Goal: Complete application form: Complete application form

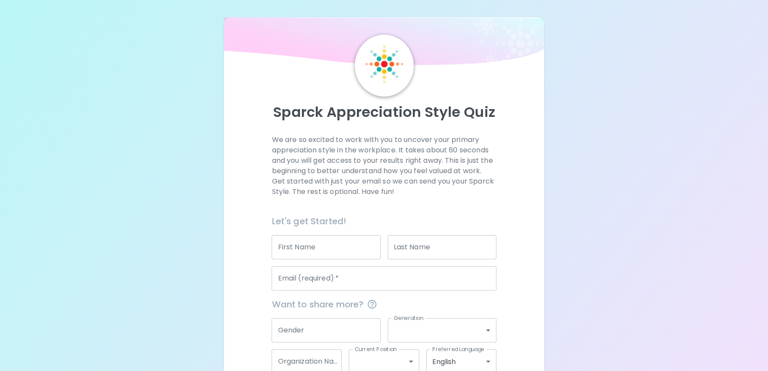
scroll to position [52, 0]
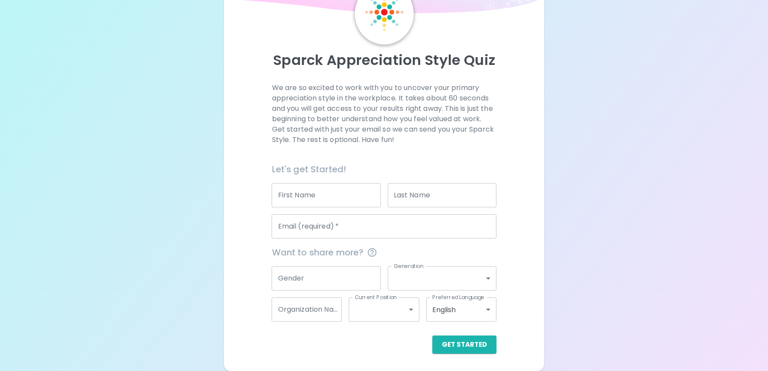
click at [296, 202] on input "First Name" at bounding box center [326, 195] width 109 height 24
type input "[PERSON_NAME]"
type input "MacAskill"
type input "[PERSON_NAME][EMAIL_ADDRESS][PERSON_NAME][DOMAIN_NAME]"
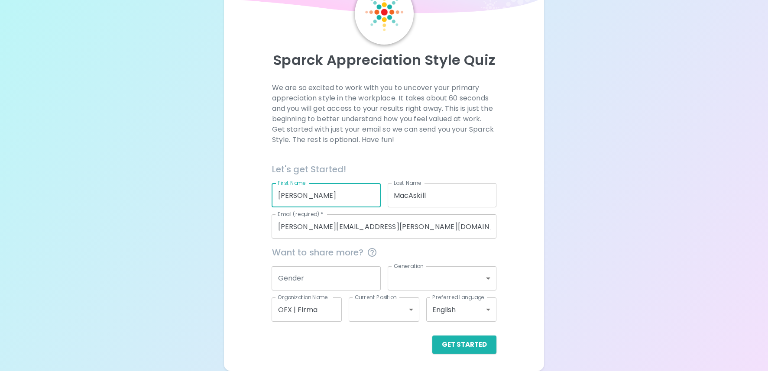
click at [293, 312] on input "OFX | Firma" at bounding box center [307, 310] width 70 height 24
click at [312, 310] on input "OFX | Firma" at bounding box center [307, 310] width 70 height 24
type input "OFX"
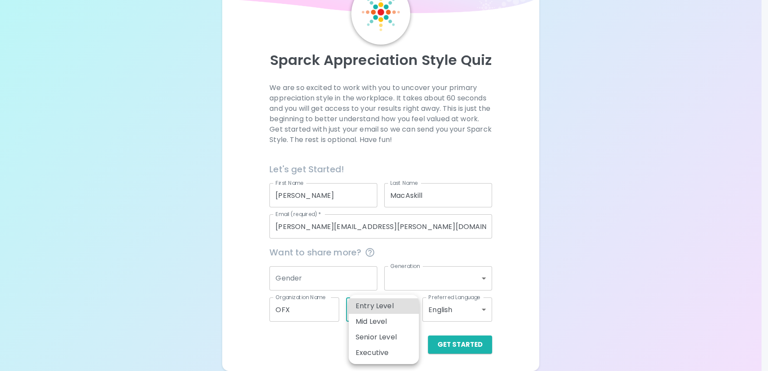
click at [358, 307] on body "Sparck Appreciation Style Quiz We are so excited to work with you to uncover yo…" at bounding box center [384, 159] width 768 height 423
click at [390, 323] on li "Mid Level" at bounding box center [384, 322] width 70 height 16
type input "mid_level"
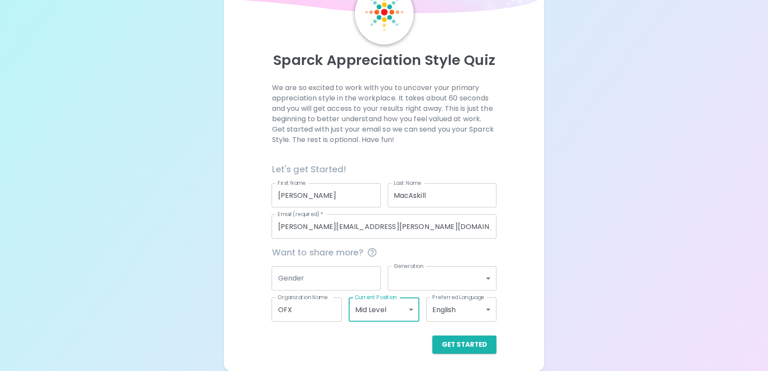
click at [475, 285] on body "Sparck Appreciation Style Quiz We are so excited to work with you to uncover yo…" at bounding box center [384, 159] width 768 height 423
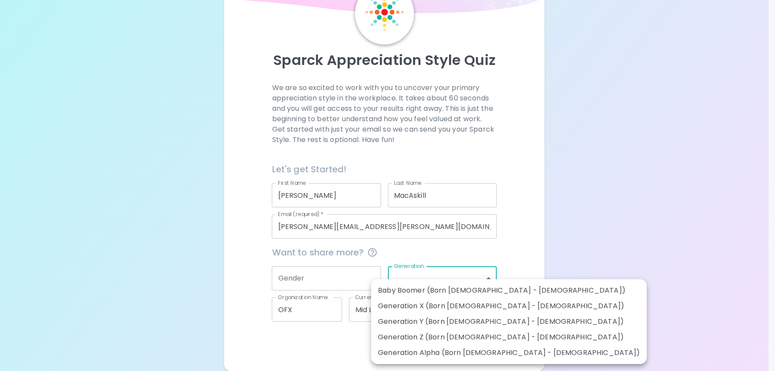
click at [478, 323] on li "Generation Y (Born [DEMOGRAPHIC_DATA] - [DEMOGRAPHIC_DATA])" at bounding box center [509, 322] width 276 height 16
type input "generation_y"
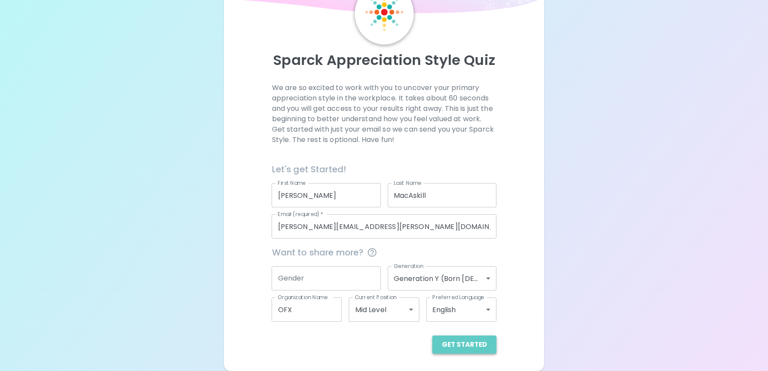
click at [474, 342] on button "Get Started" at bounding box center [465, 345] width 64 height 18
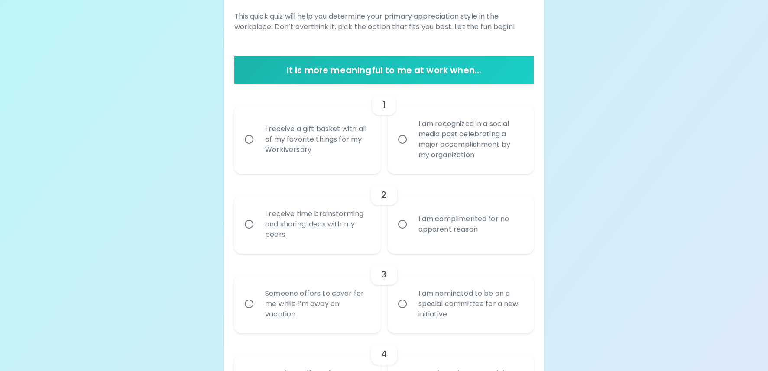
scroll to position [134, 0]
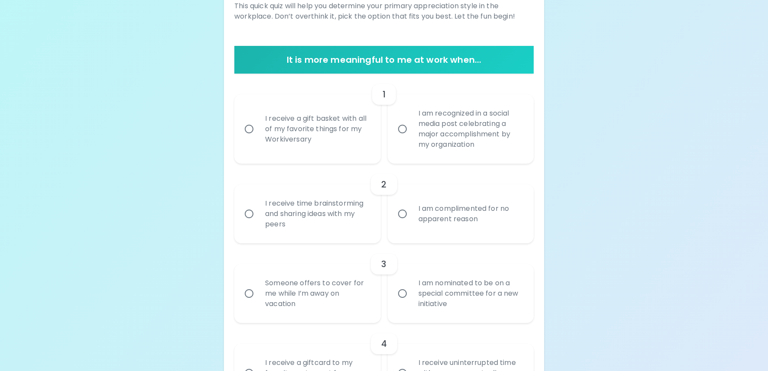
click at [474, 136] on div "I am recognized in a social media post celebrating a major accomplishment by my…" at bounding box center [470, 129] width 117 height 62
click at [412, 136] on input "I am recognized in a social media post celebrating a major accomplishment by my…" at bounding box center [403, 129] width 18 height 18
radio input "true"
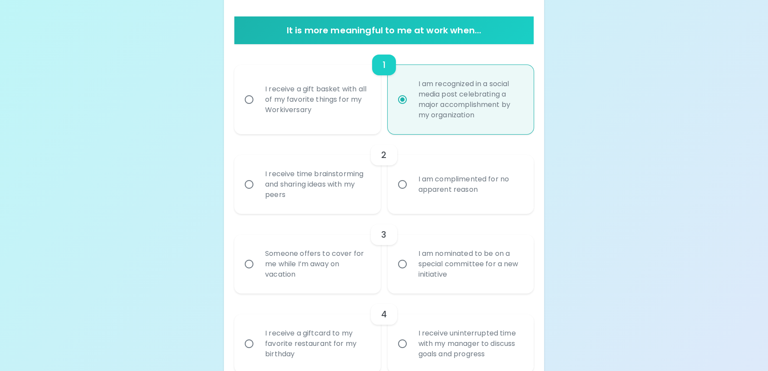
scroll to position [203, 0]
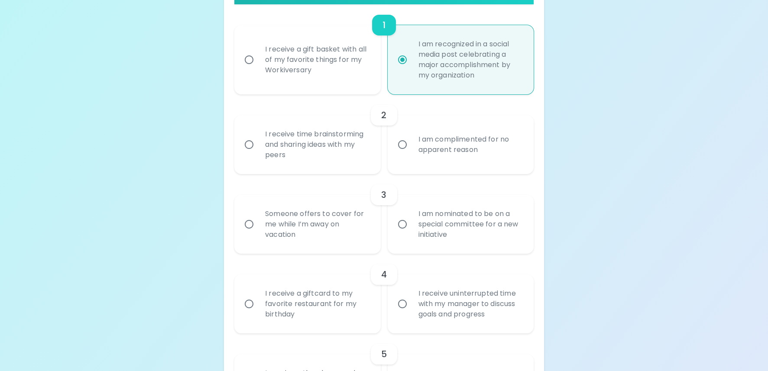
click at [292, 153] on div "I receive time brainstorming and sharing ideas with my peers" at bounding box center [316, 145] width 117 height 52
click at [258, 153] on input "I receive time brainstorming and sharing ideas with my peers" at bounding box center [249, 145] width 18 height 18
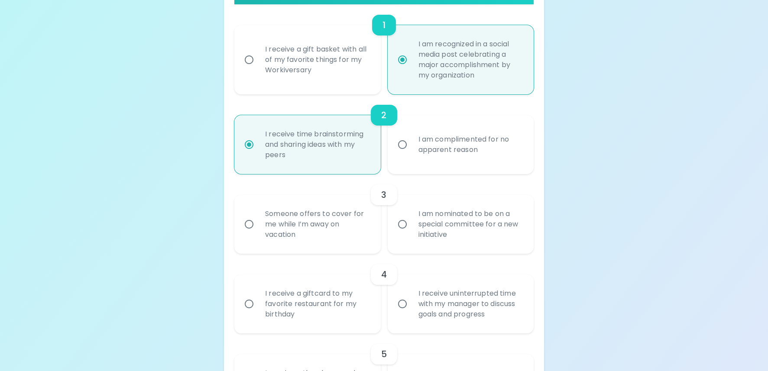
scroll to position [272, 0]
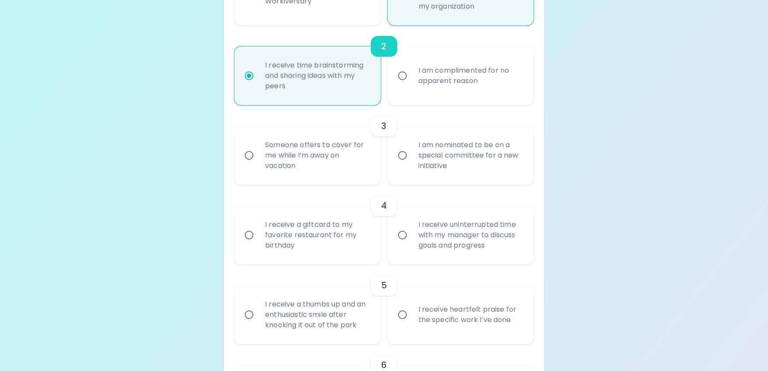
radio input "true"
click at [356, 154] on div "Someone offers to cover for me while I’m away on vacation" at bounding box center [316, 156] width 117 height 52
click at [258, 154] on input "Someone offers to cover for me while I’m away on vacation" at bounding box center [249, 155] width 18 height 18
radio input "false"
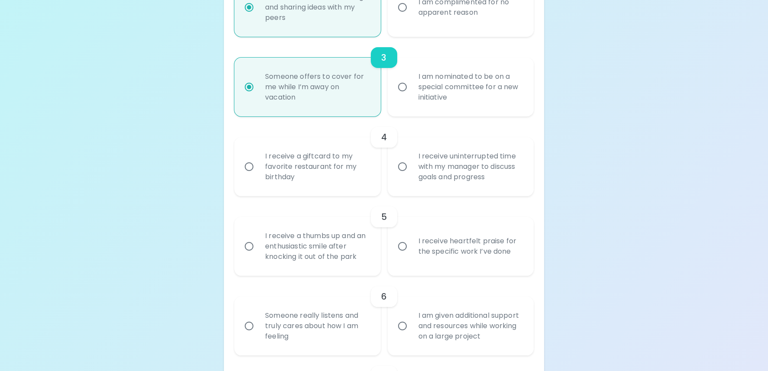
scroll to position [342, 0]
radio input "true"
click at [424, 88] on div "I am nominated to be on a special committee for a new initiative" at bounding box center [470, 86] width 117 height 52
click at [412, 88] on input "I am nominated to be on a special committee for a new initiative" at bounding box center [403, 86] width 18 height 18
radio input "false"
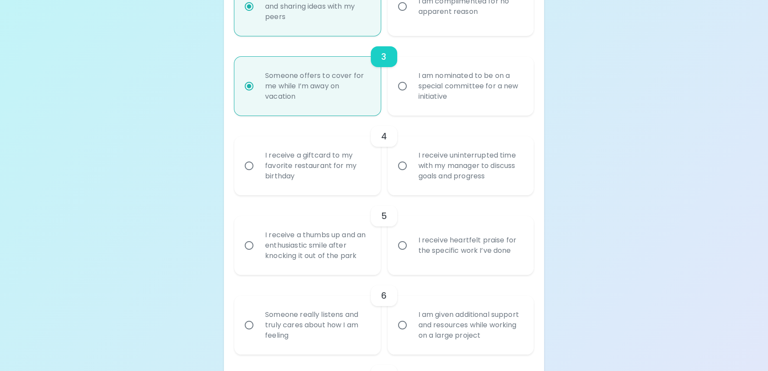
radio input "true"
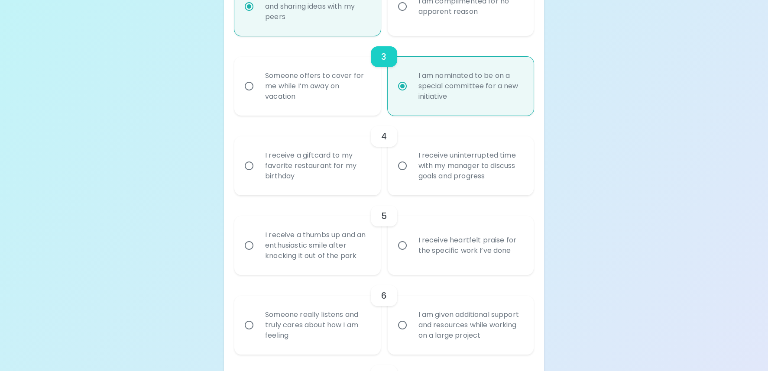
scroll to position [400, 0]
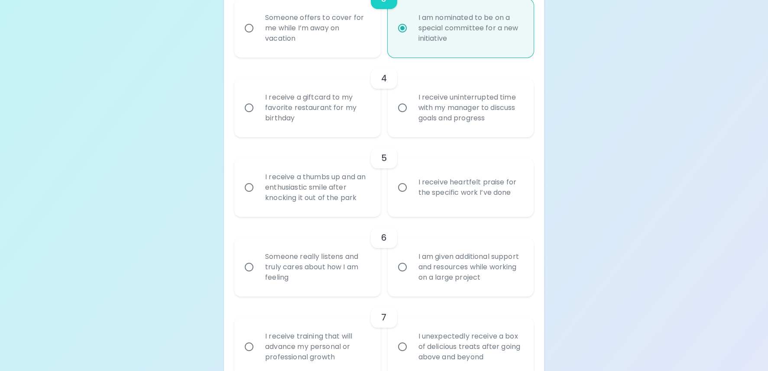
radio input "true"
click at [448, 182] on div "I receive heartfelt praise for the specific work I’ve done" at bounding box center [470, 188] width 117 height 42
click at [412, 182] on input "I receive heartfelt praise for the specific work I’ve done" at bounding box center [403, 188] width 18 height 18
radio input "false"
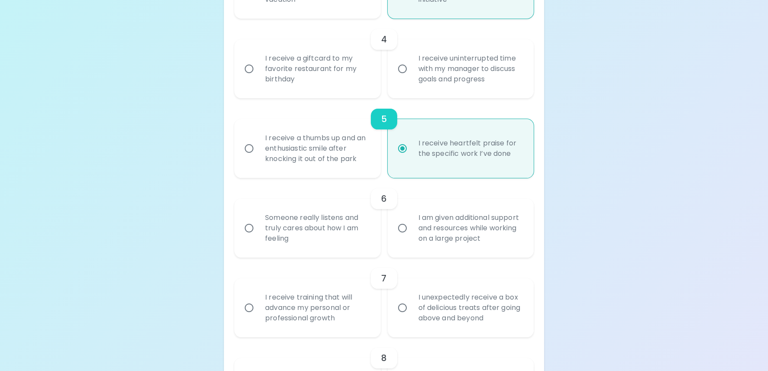
scroll to position [469, 0]
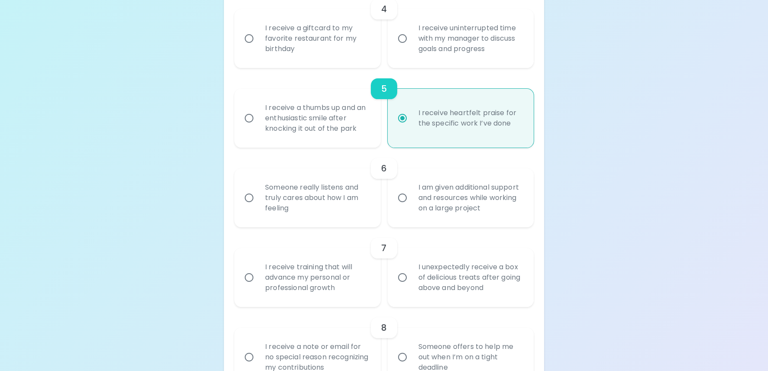
radio input "true"
click at [359, 39] on div "I receive a giftcard to my favorite restaurant for my birthday" at bounding box center [316, 39] width 117 height 52
click at [258, 39] on input "I receive a giftcard to my favorite restaurant for my birthday" at bounding box center [249, 38] width 18 height 18
radio input "false"
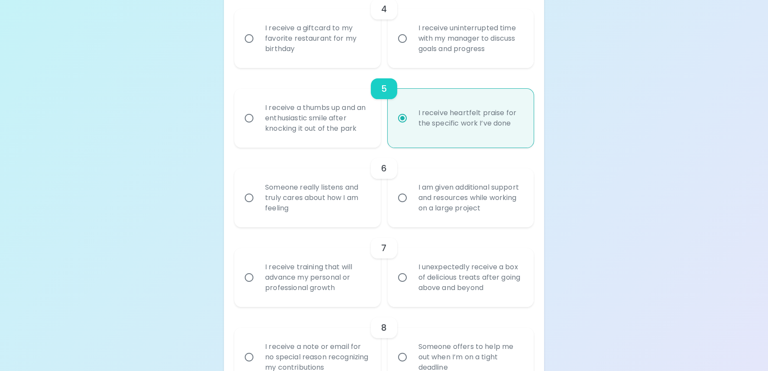
radio input "false"
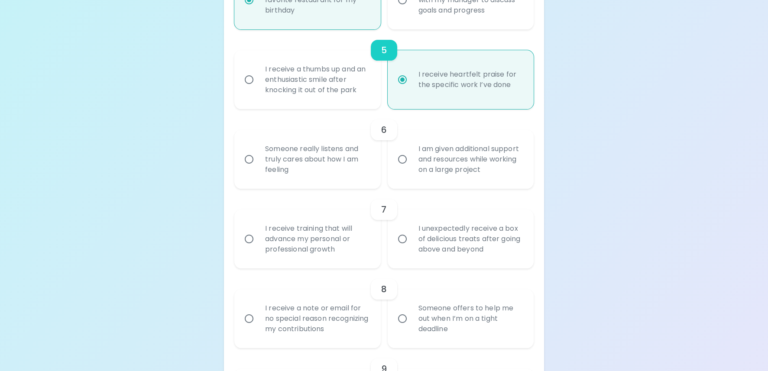
scroll to position [538, 0]
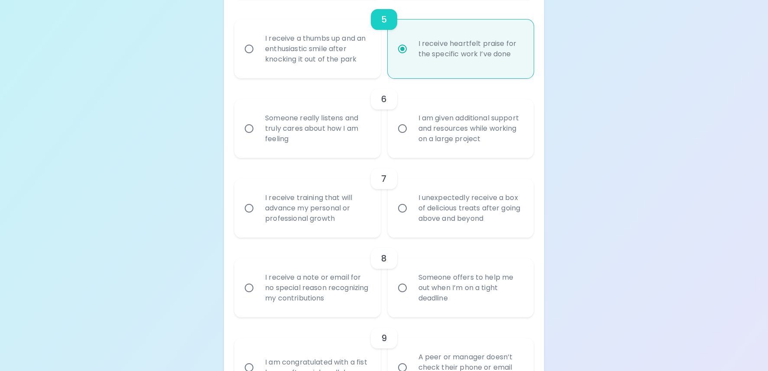
radio input "true"
click at [472, 133] on div "I am given additional support and resources while working on a large project" at bounding box center [470, 129] width 117 height 52
click at [412, 133] on input "I am given additional support and resources while working on a large project" at bounding box center [403, 129] width 18 height 18
radio input "false"
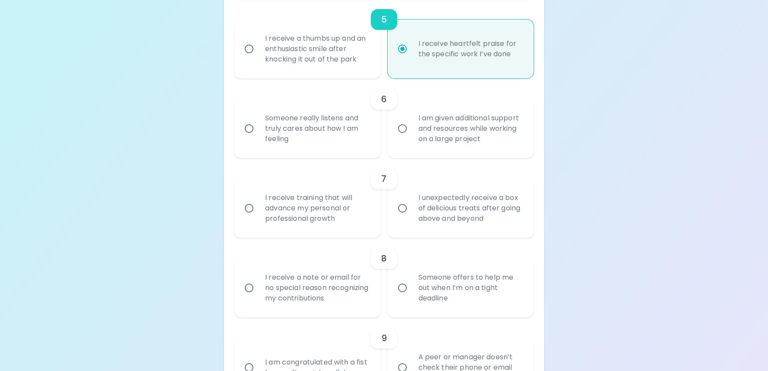
radio input "false"
radio input "true"
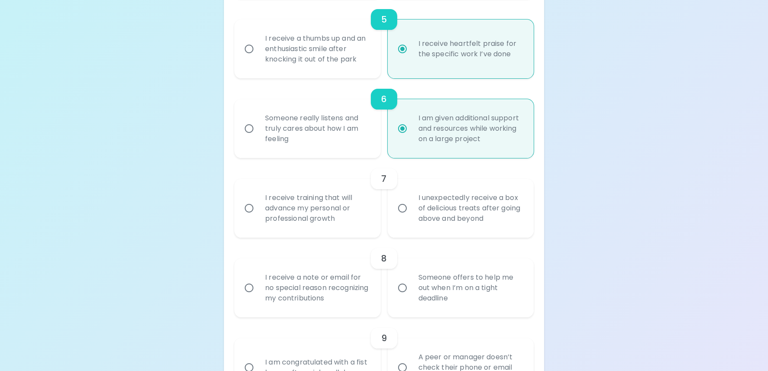
scroll to position [607, 0]
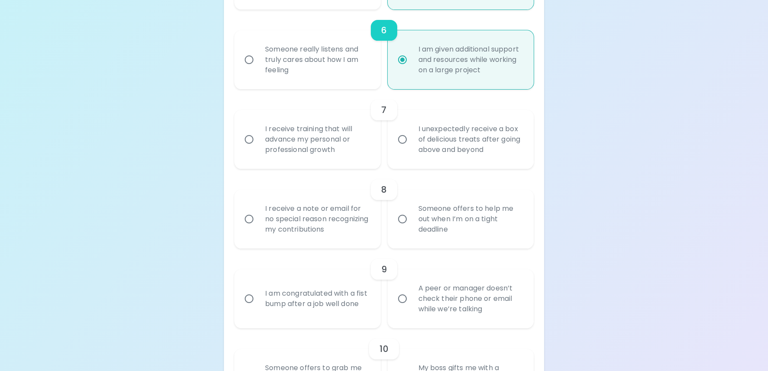
radio input "true"
click at [439, 138] on div "I unexpectedly receive a box of delicious treats after going above and beyond" at bounding box center [470, 140] width 117 height 52
click at [412, 138] on input "I unexpectedly receive a box of delicious treats after going above and beyond" at bounding box center [403, 139] width 18 height 18
radio input "false"
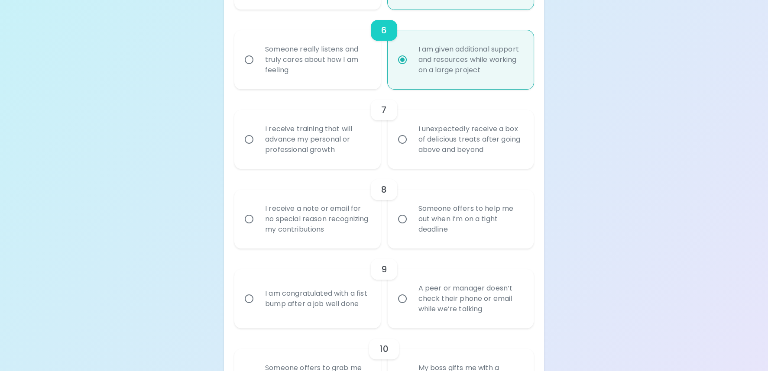
radio input "false"
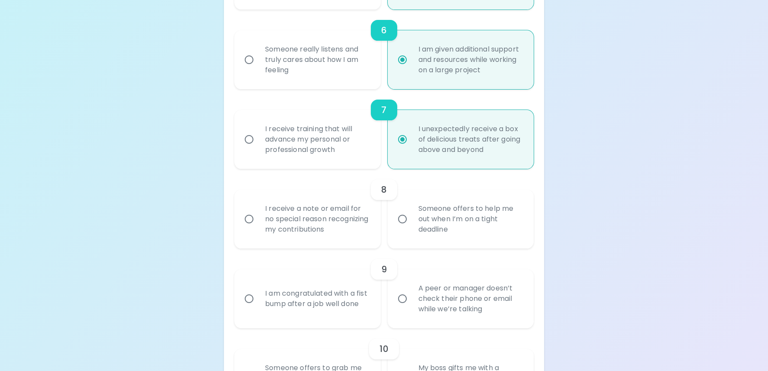
scroll to position [677, 0]
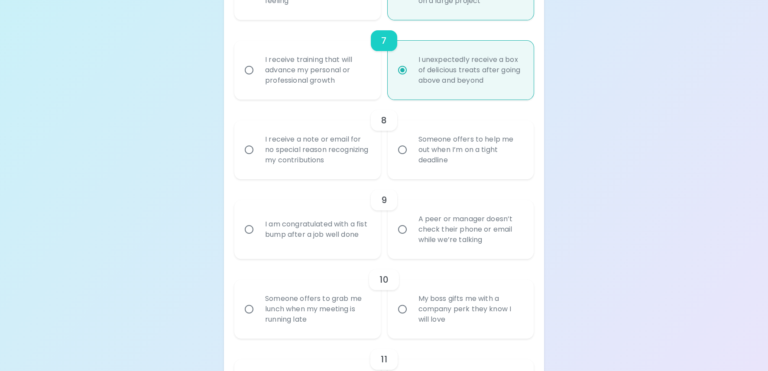
radio input "true"
click at [344, 143] on div "I receive a note or email for no special reason recognizing my contributions" at bounding box center [316, 150] width 117 height 52
click at [258, 143] on input "I receive a note or email for no special reason recognizing my contributions" at bounding box center [249, 150] width 18 height 18
radio input "false"
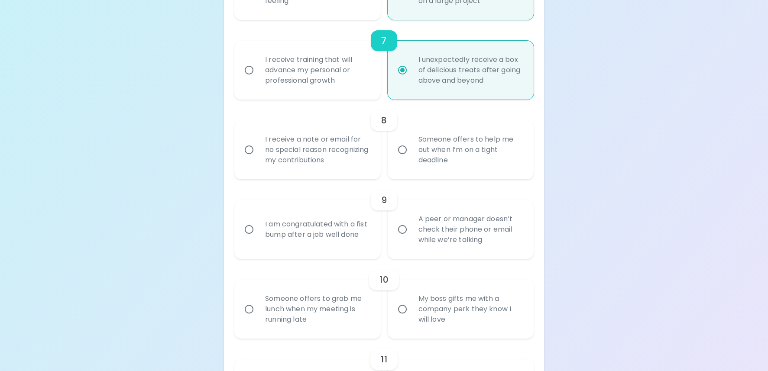
radio input "false"
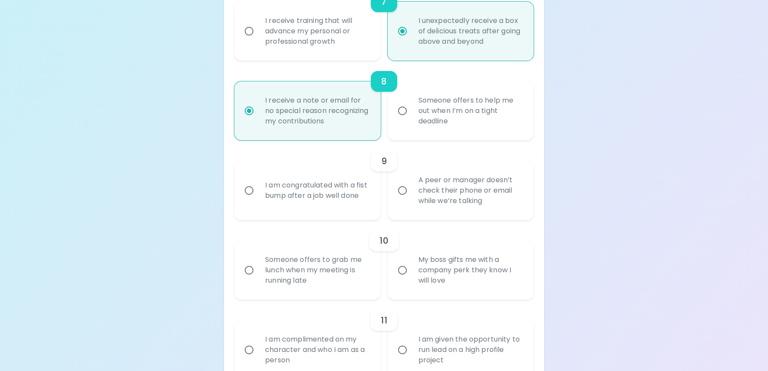
scroll to position [746, 0]
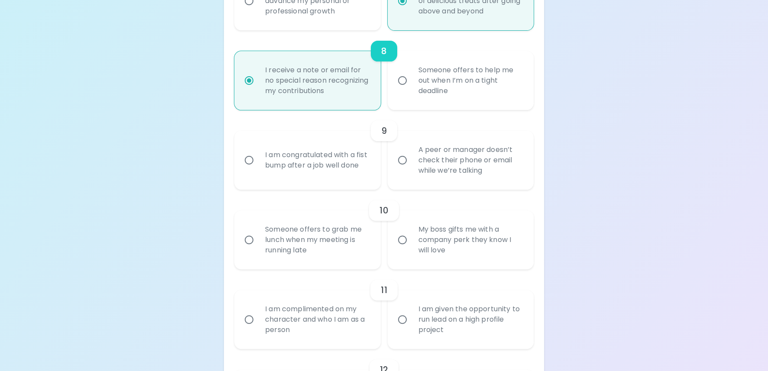
radio input "true"
click at [453, 166] on div "A peer or manager doesn’t check their phone or email while we’re talking" at bounding box center [470, 160] width 117 height 52
click at [412, 166] on input "A peer or manager doesn’t check their phone or email while we’re talking" at bounding box center [403, 160] width 18 height 18
radio input "false"
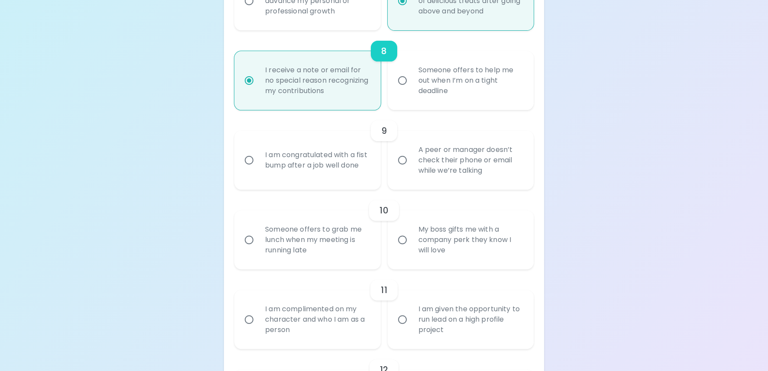
radio input "false"
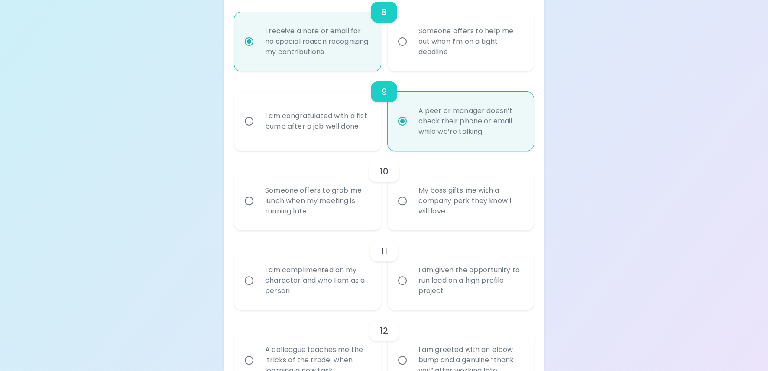
scroll to position [815, 0]
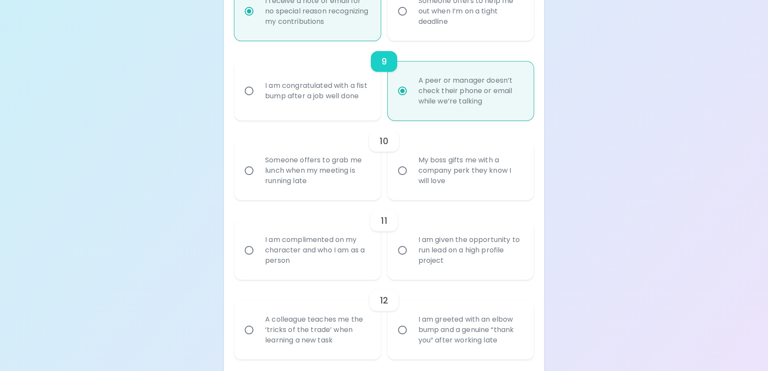
radio input "true"
click at [348, 163] on div "Someone offers to grab me lunch when my meeting is running late" at bounding box center [316, 171] width 117 height 52
click at [258, 163] on input "Someone offers to grab me lunch when my meeting is running late" at bounding box center [249, 171] width 18 height 18
radio input "false"
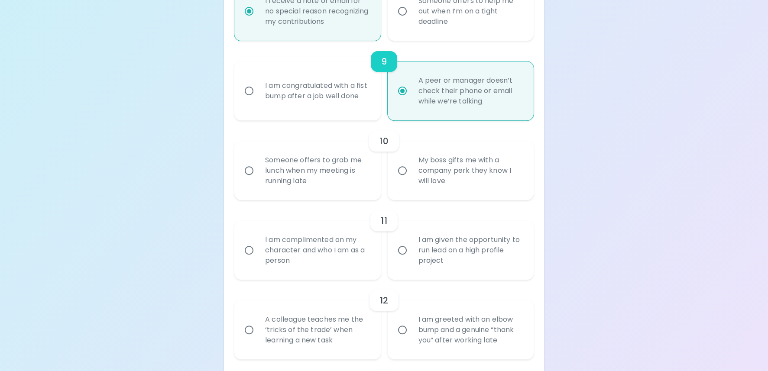
radio input "false"
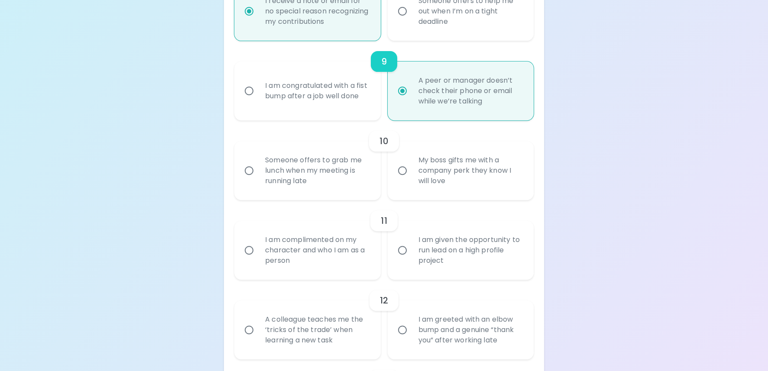
radio input "false"
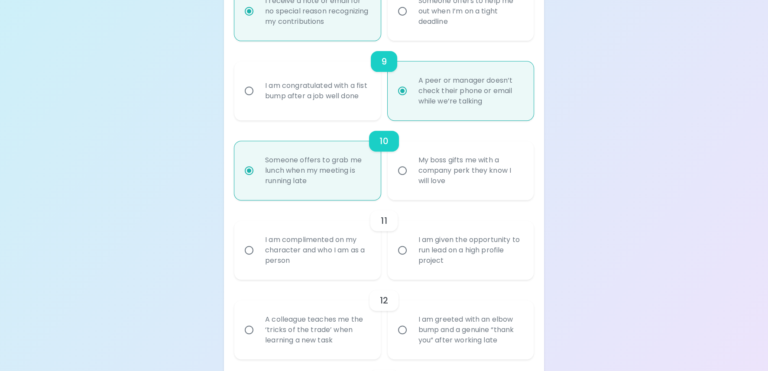
scroll to position [885, 0]
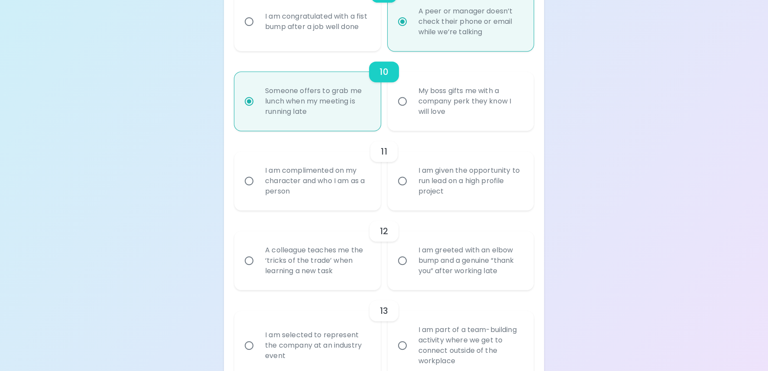
radio input "true"
click at [335, 190] on div "I am complimented on my character and who I am as a person" at bounding box center [316, 181] width 117 height 52
click at [258, 190] on input "I am complimented on my character and who I am as a person" at bounding box center [249, 181] width 18 height 18
radio input "false"
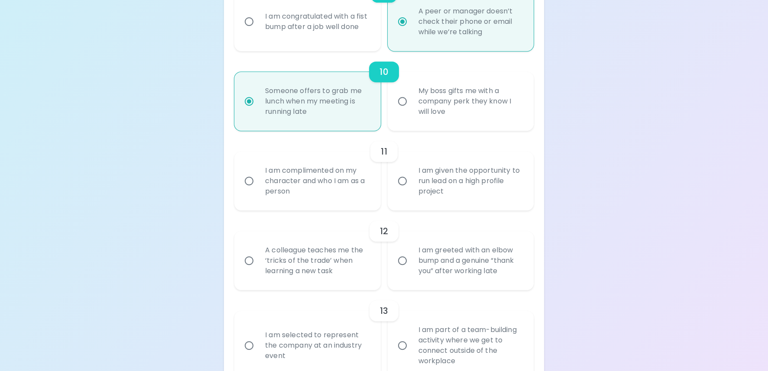
radio input "false"
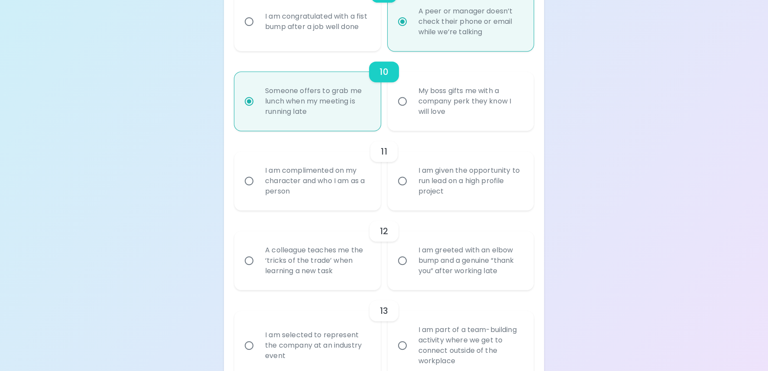
radio input "false"
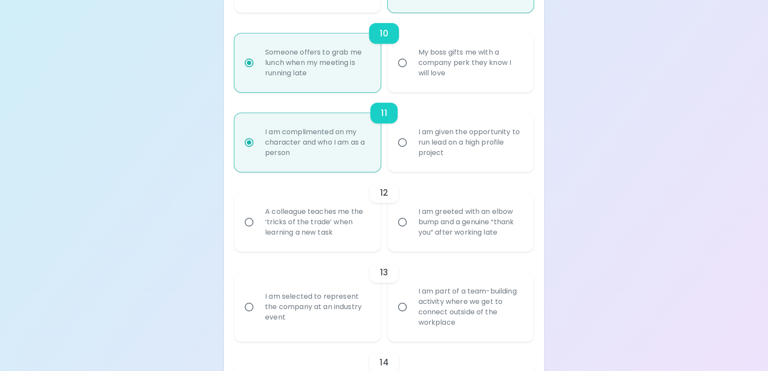
scroll to position [953, 0]
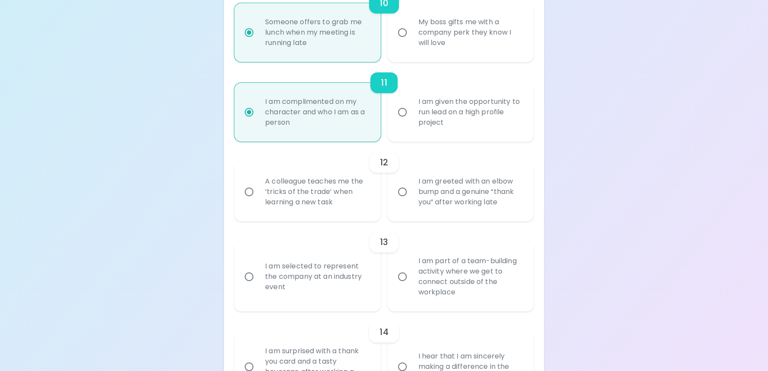
radio input "true"
click at [358, 193] on div "A colleague teaches me the ‘tricks of the trade’ when learning a new task" at bounding box center [316, 192] width 117 height 52
click at [258, 193] on input "A colleague teaches me the ‘tricks of the trade’ when learning a new task" at bounding box center [249, 192] width 18 height 18
radio input "false"
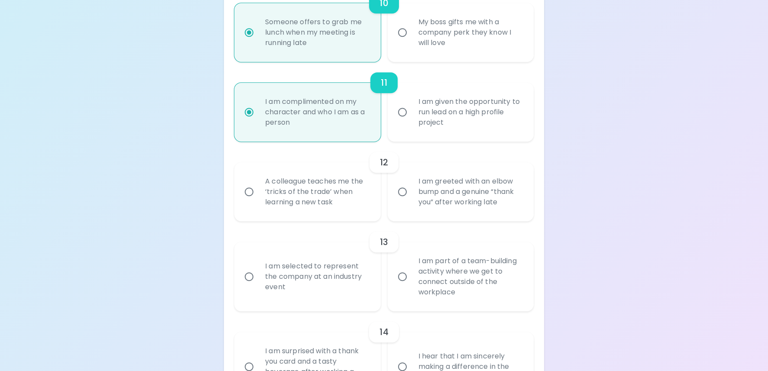
radio input "false"
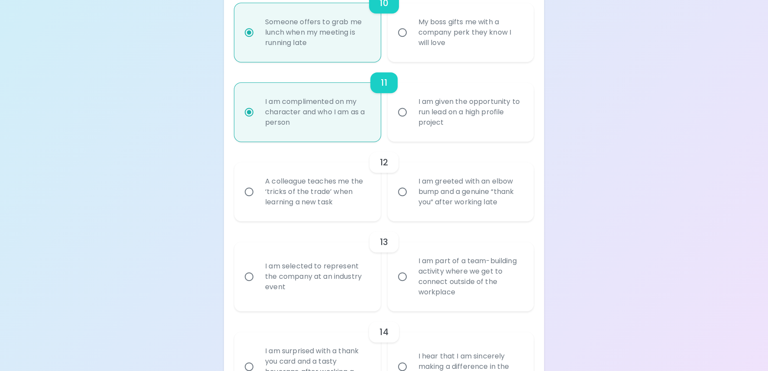
radio input "false"
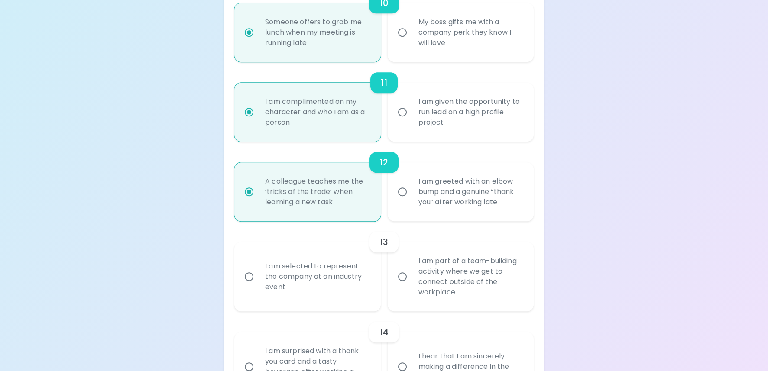
scroll to position [1023, 0]
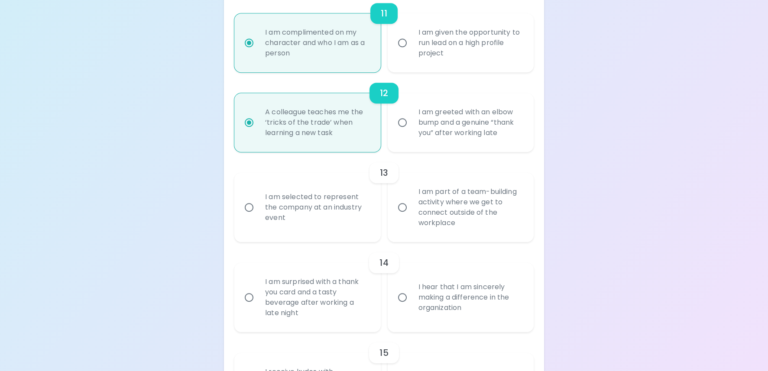
radio input "true"
click at [441, 215] on div "I am part of a team-building activity where we get to connect outside of the wo…" at bounding box center [470, 207] width 117 height 62
click at [412, 215] on input "I am part of a team-building activity where we get to connect outside of the wo…" at bounding box center [403, 207] width 18 height 18
radio input "false"
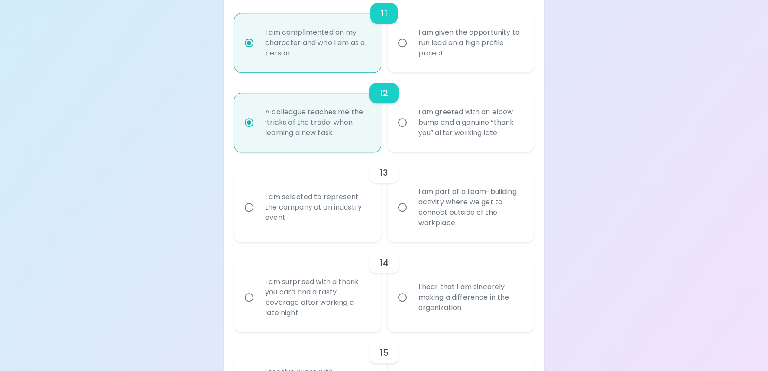
radio input "false"
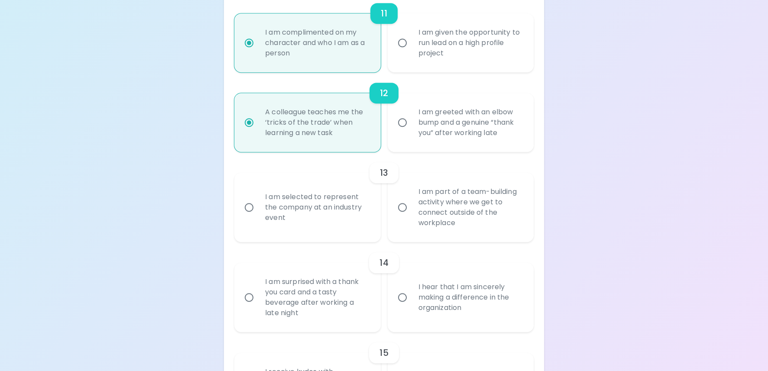
radio input "false"
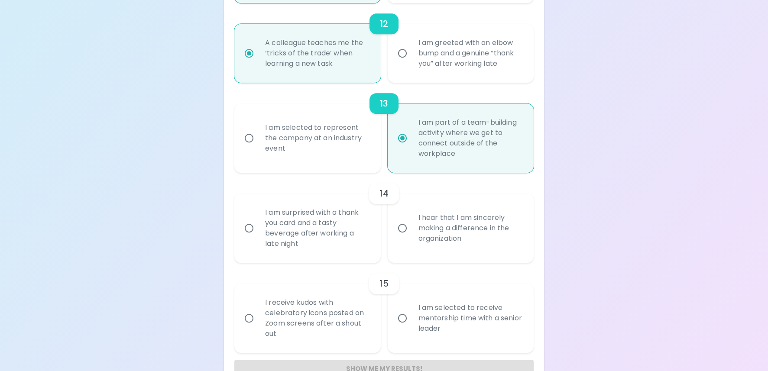
scroll to position [1116, 0]
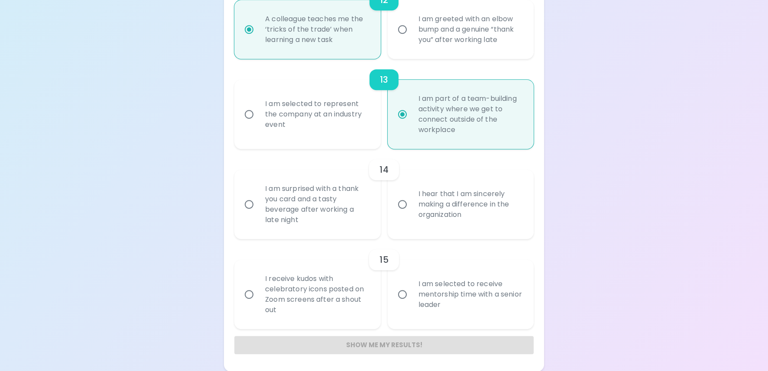
radio input "true"
click at [485, 204] on div "I hear that I am sincerely making a difference in the organization" at bounding box center [470, 205] width 117 height 52
click at [412, 204] on input "I hear that I am sincerely making a difference in the organization" at bounding box center [403, 204] width 18 height 18
radio input "false"
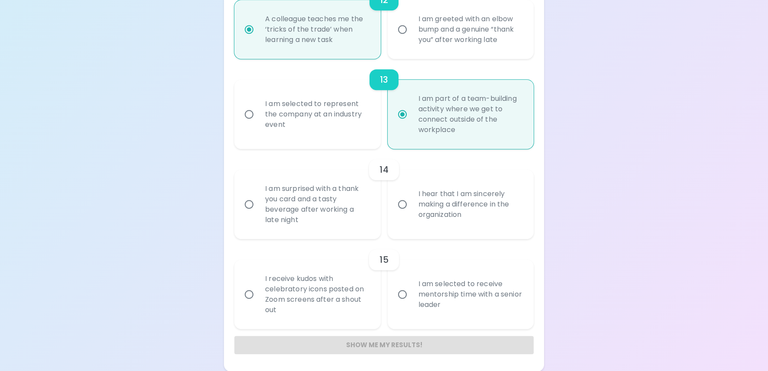
radio input "false"
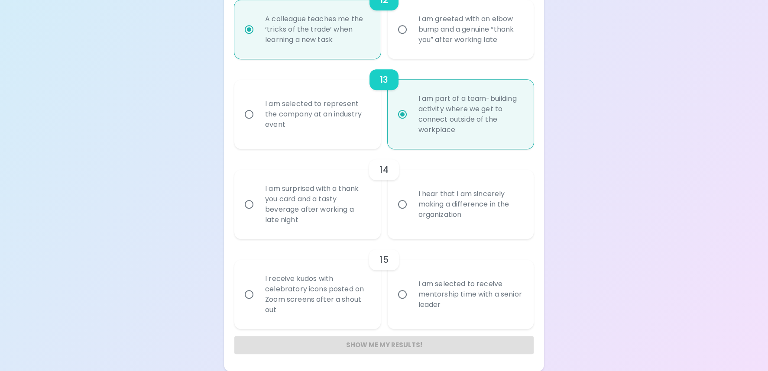
radio input "false"
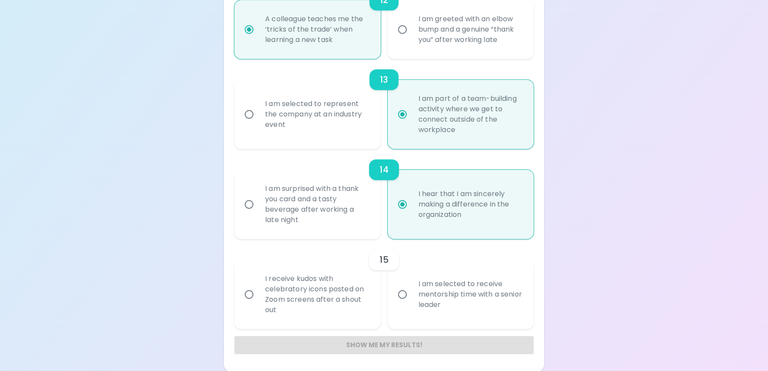
radio input "true"
click at [360, 310] on div "I receive kudos with celebratory icons posted on Zoom screens after a shout out" at bounding box center [316, 295] width 117 height 62
click at [258, 304] on input "I receive kudos with celebratory icons posted on Zoom screens after a shout out" at bounding box center [249, 295] width 18 height 18
radio input "false"
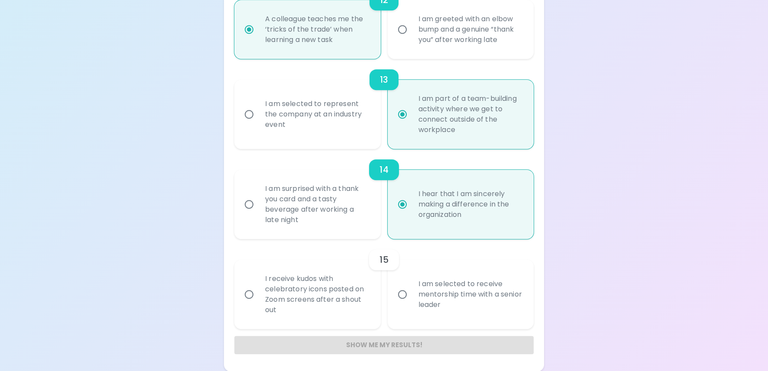
radio input "false"
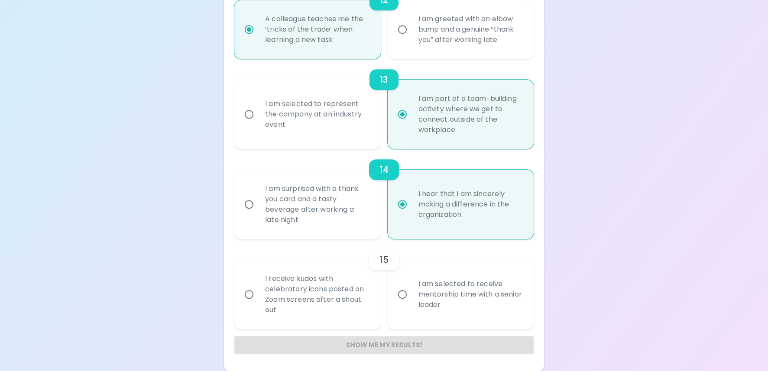
radio input "false"
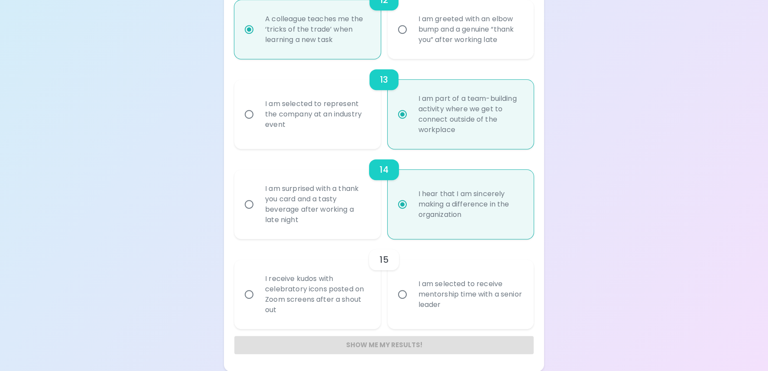
radio input "false"
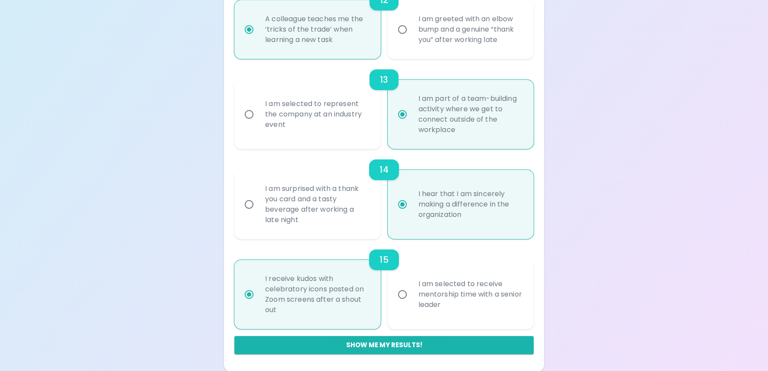
radio input "true"
click at [432, 298] on div "I am selected to receive mentorship time with a senior leader" at bounding box center [470, 295] width 117 height 52
click at [412, 298] on input "I am selected to receive mentorship time with a senior leader" at bounding box center [403, 295] width 18 height 18
radio input "false"
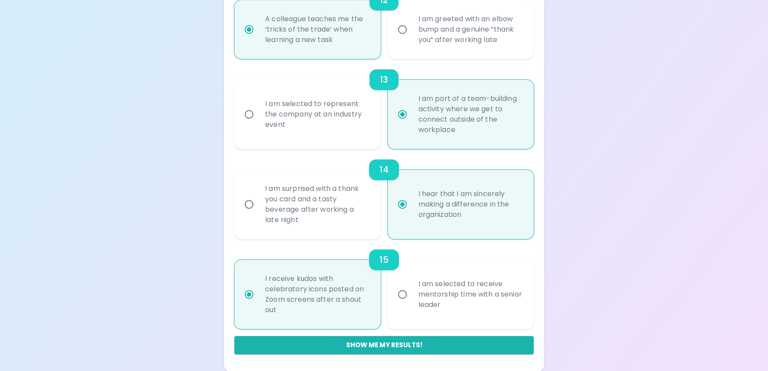
radio input "false"
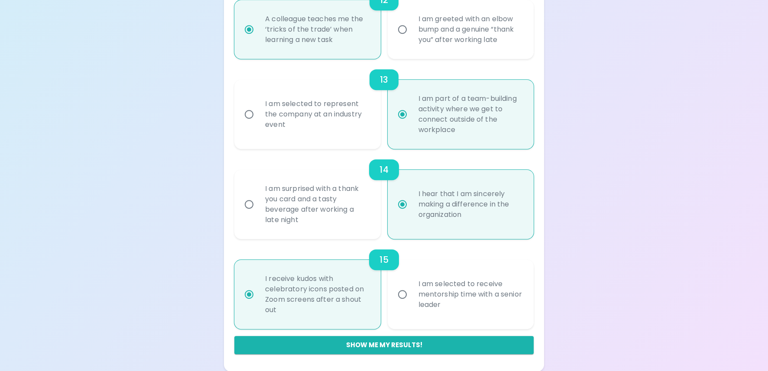
radio input "false"
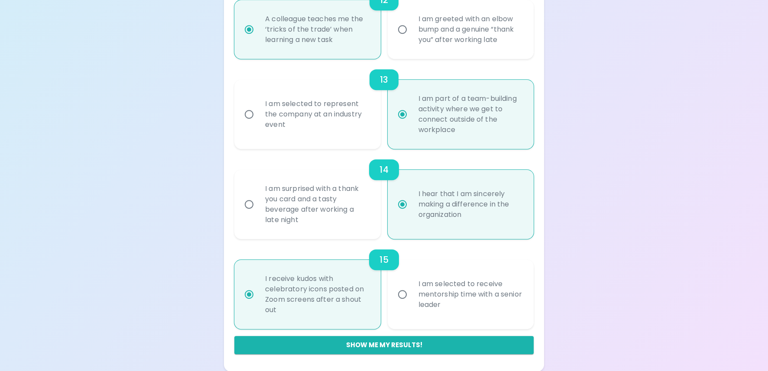
radio input "false"
radio input "true"
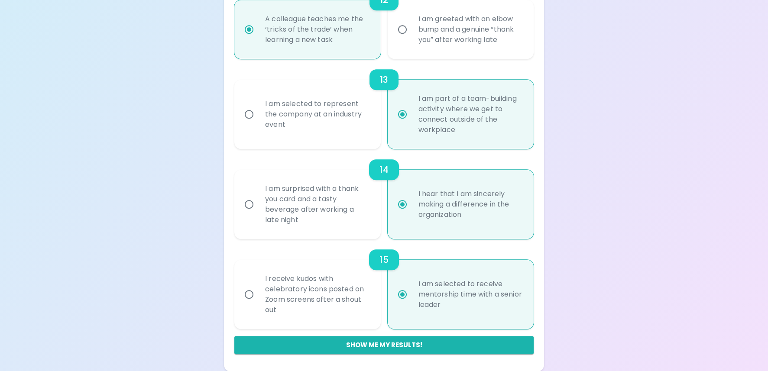
radio input "true"
click at [370, 308] on div "I receive kudos with celebratory icons posted on Zoom screens after a shout out" at bounding box center [316, 295] width 117 height 62
click at [258, 304] on input "I receive kudos with celebratory icons posted on Zoom screens after a shout out" at bounding box center [249, 295] width 18 height 18
radio input "false"
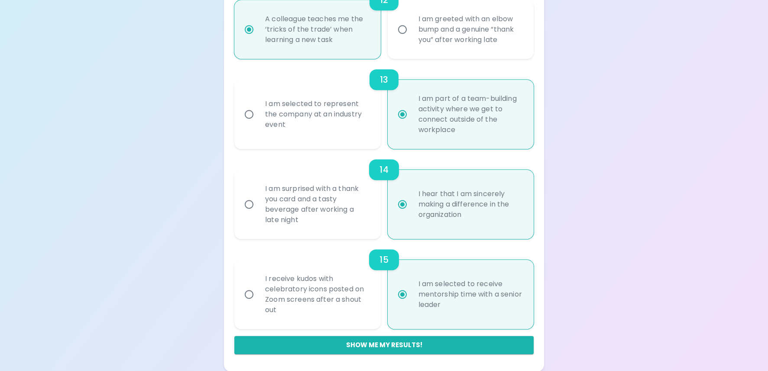
radio input "false"
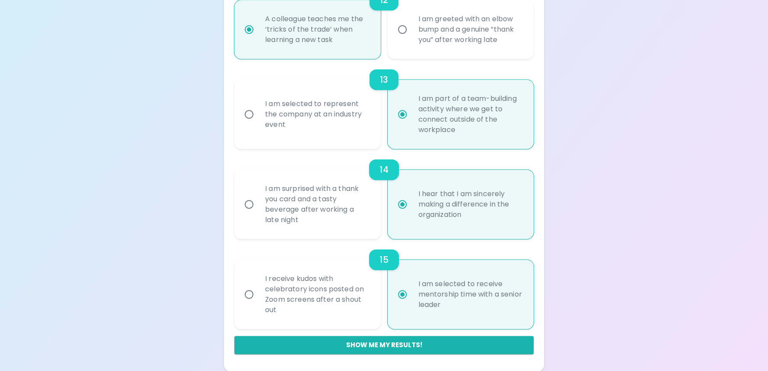
radio input "false"
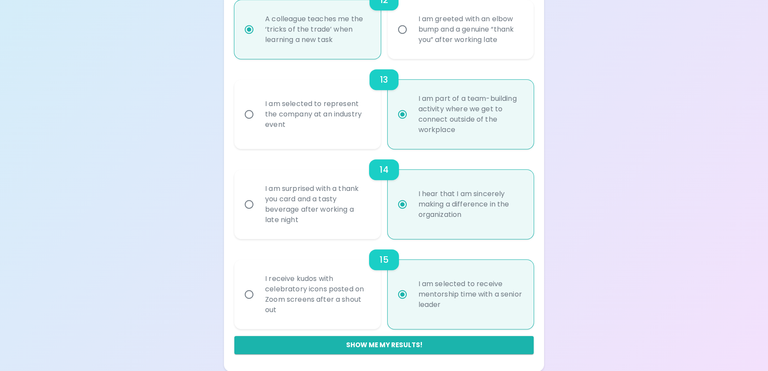
radio input "false"
radio input "true"
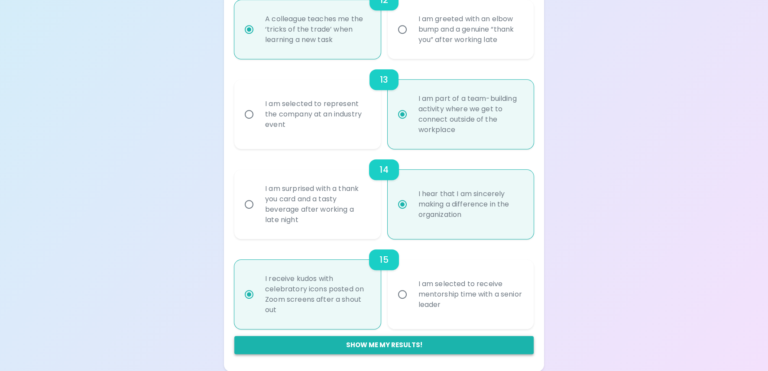
radio input "true"
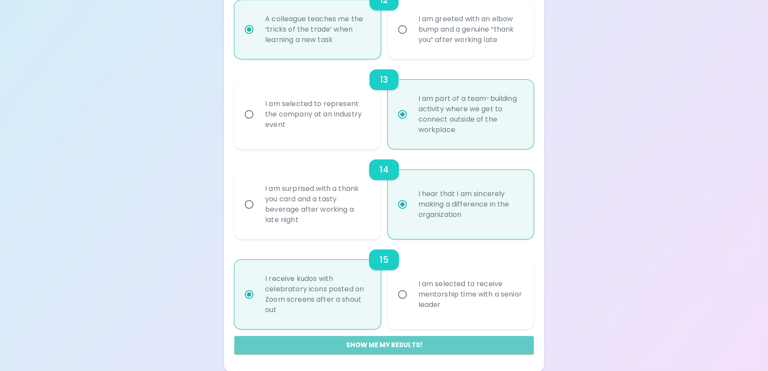
click at [384, 348] on button "Show me my results!" at bounding box center [383, 345] width 299 height 18
radio input "false"
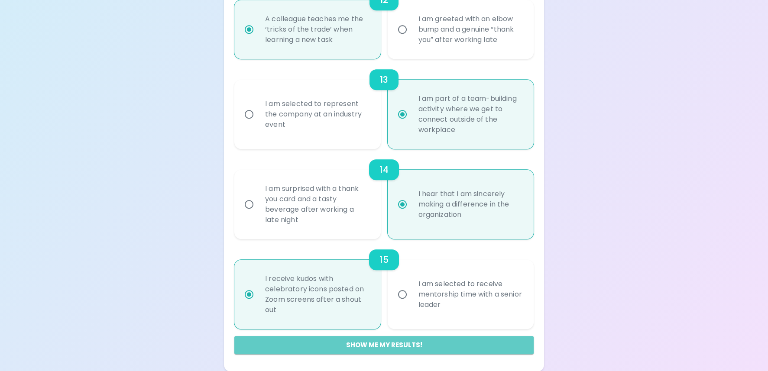
radio input "false"
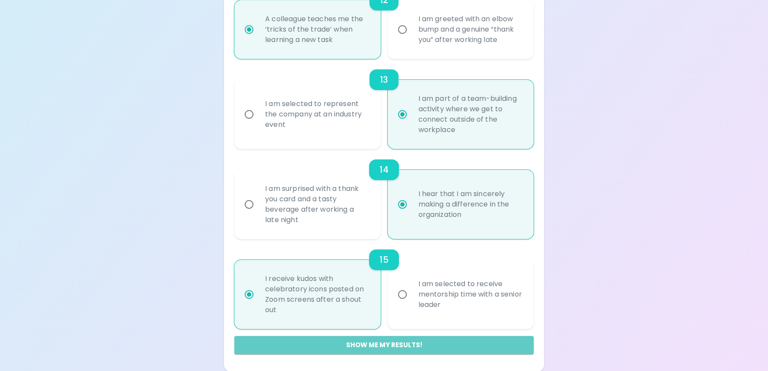
radio input "false"
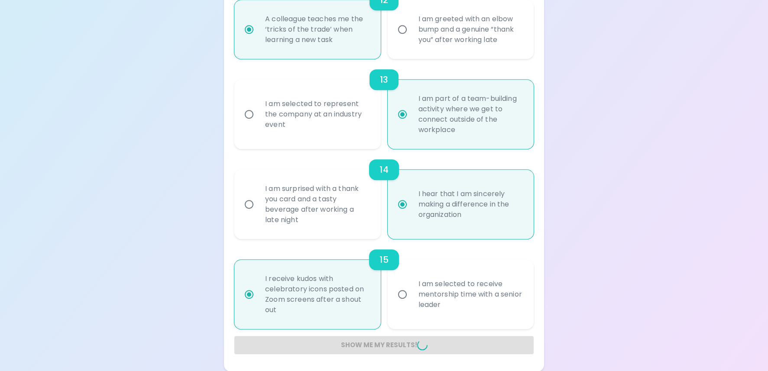
radio input "false"
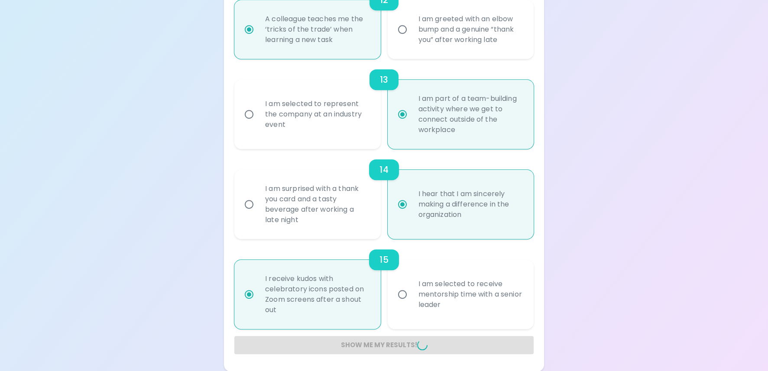
radio input "false"
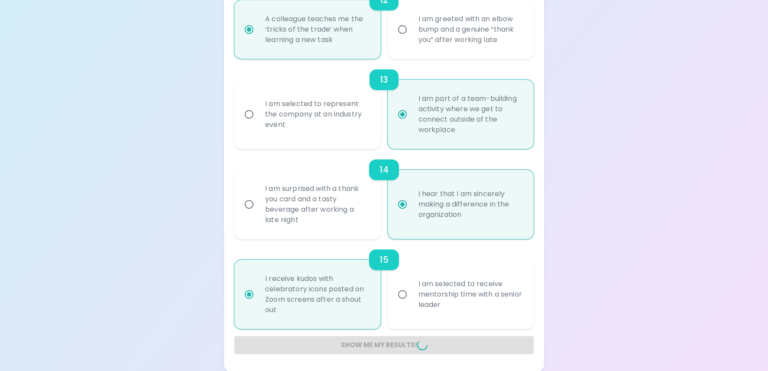
radio input "false"
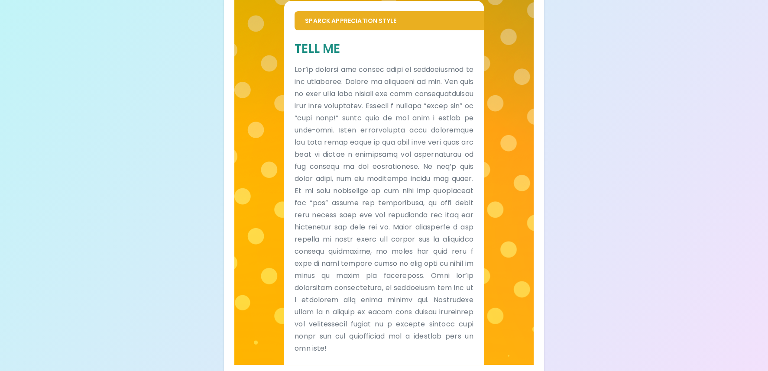
scroll to position [0, 0]
